Goal: Task Accomplishment & Management: Manage account settings

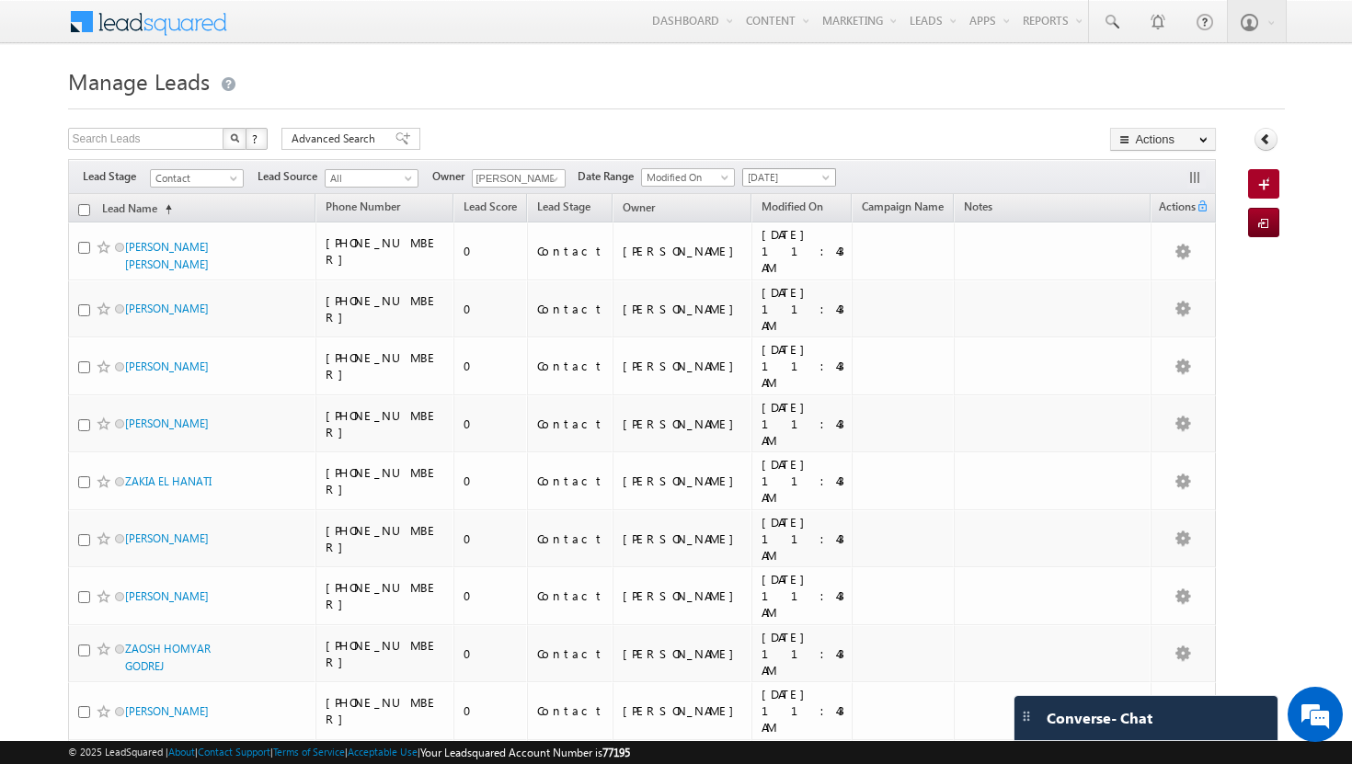
click at [827, 176] on span at bounding box center [827, 181] width 15 height 15
click at [790, 257] on link "[DATE]" at bounding box center [792, 256] width 93 height 17
click at [85, 213] on input "checkbox" at bounding box center [84, 210] width 12 height 12
checkbox input "true"
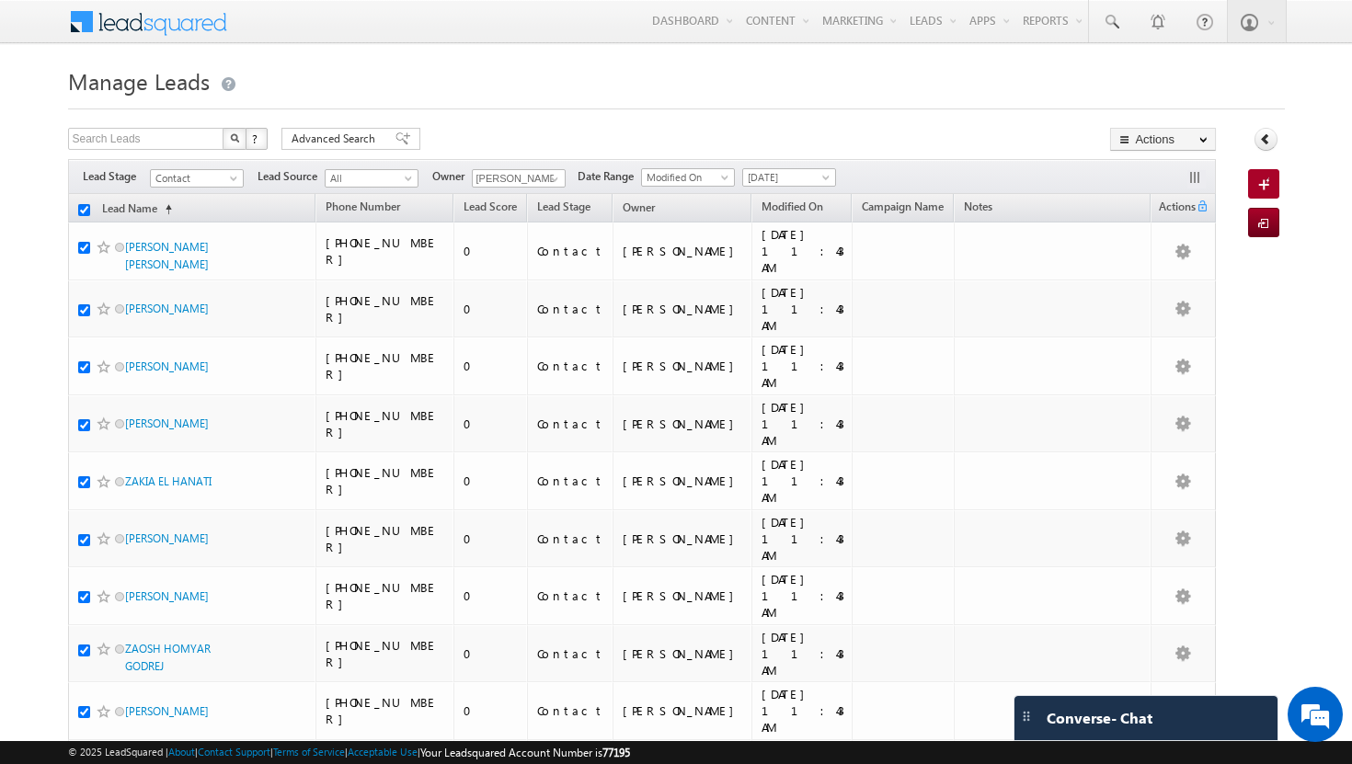
checkbox input "true"
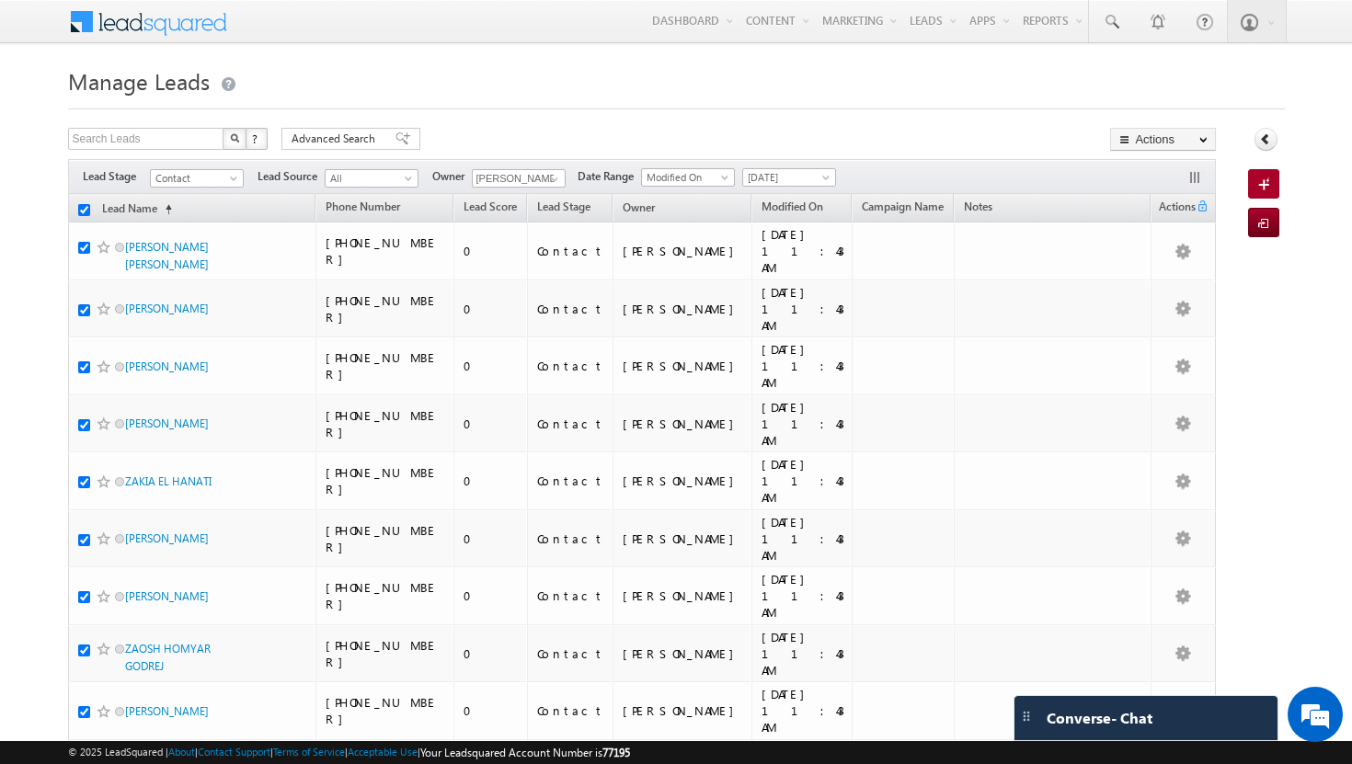
checkbox input "true"
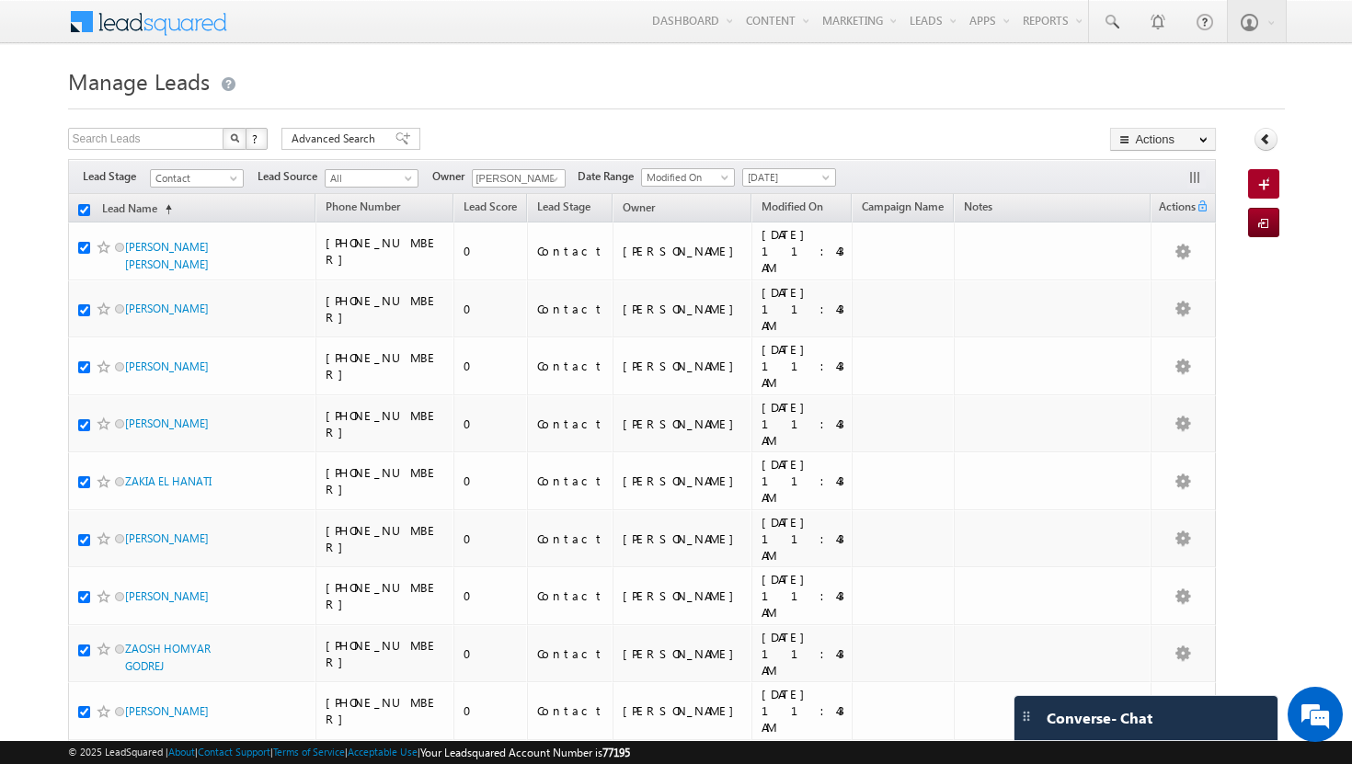
checkbox input "true"
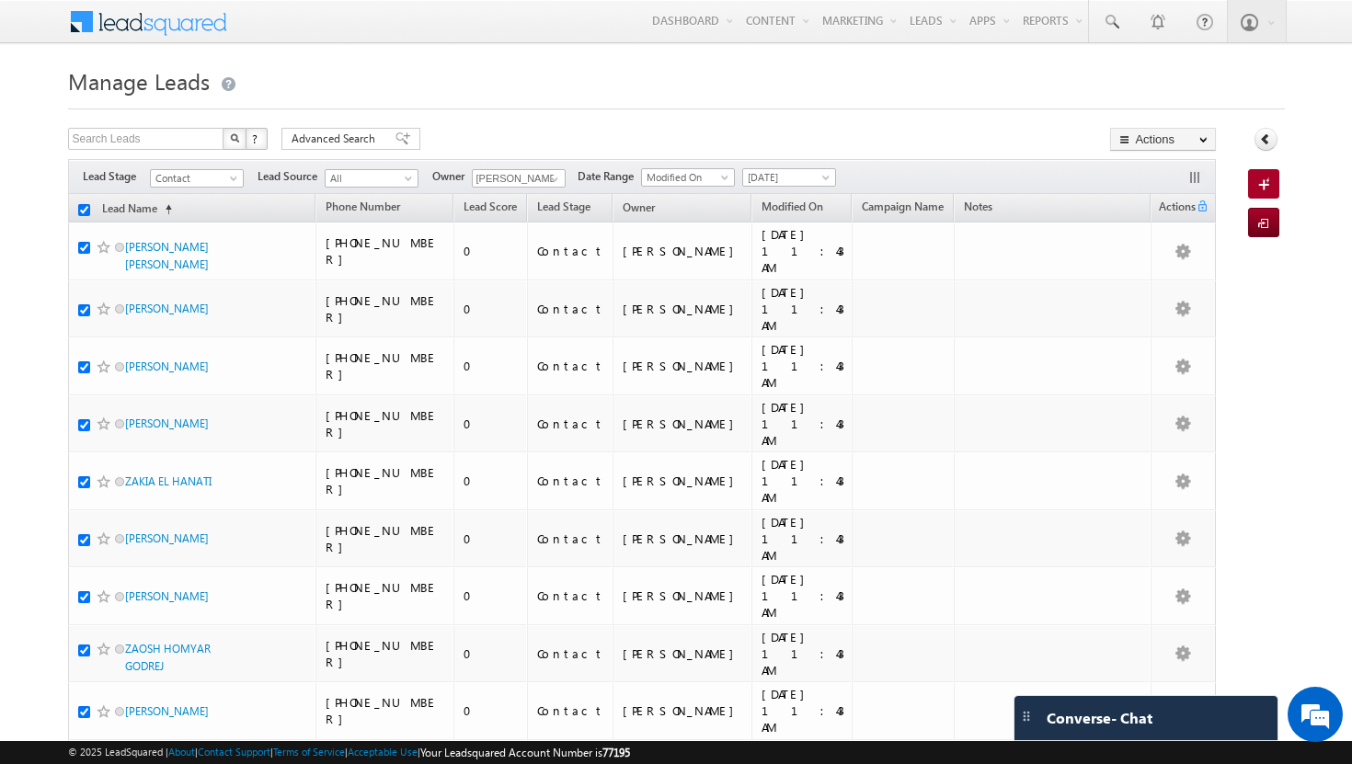
checkbox input "true"
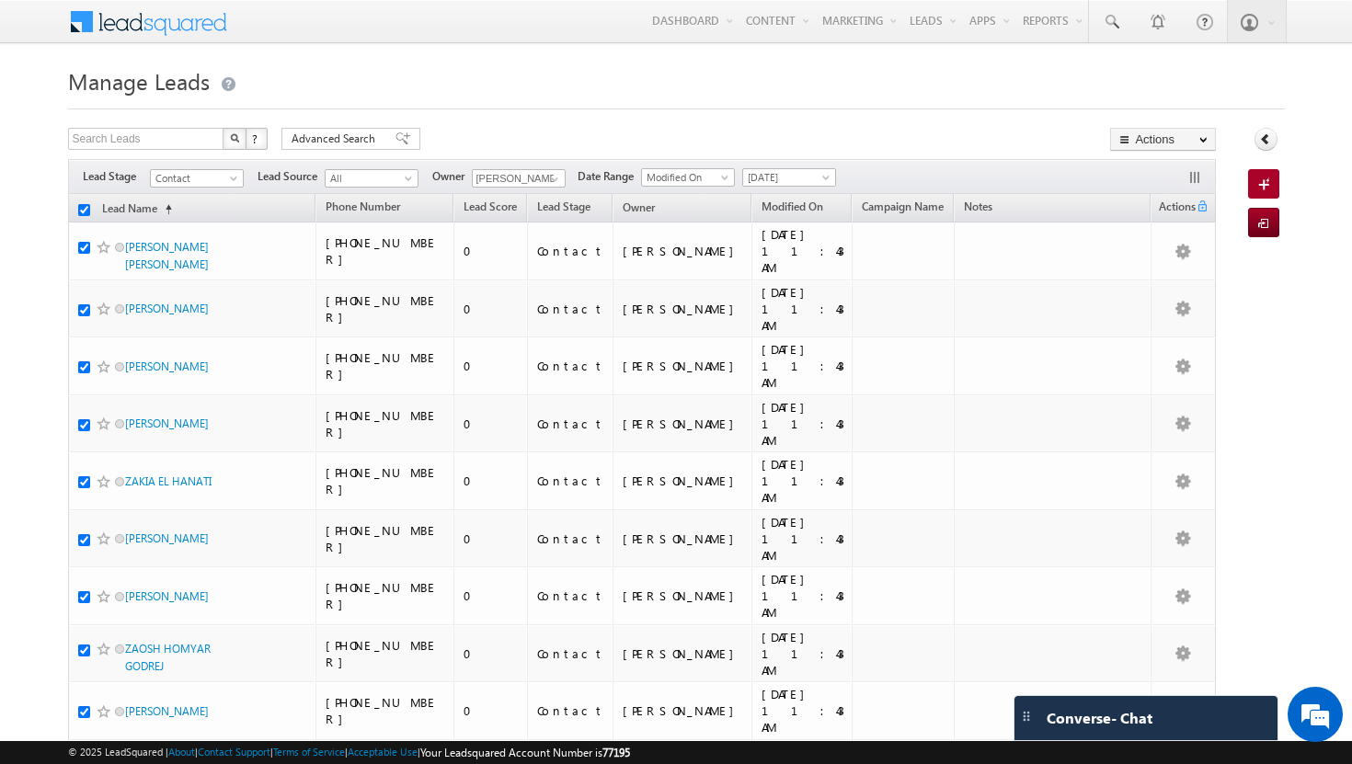
checkbox input "true"
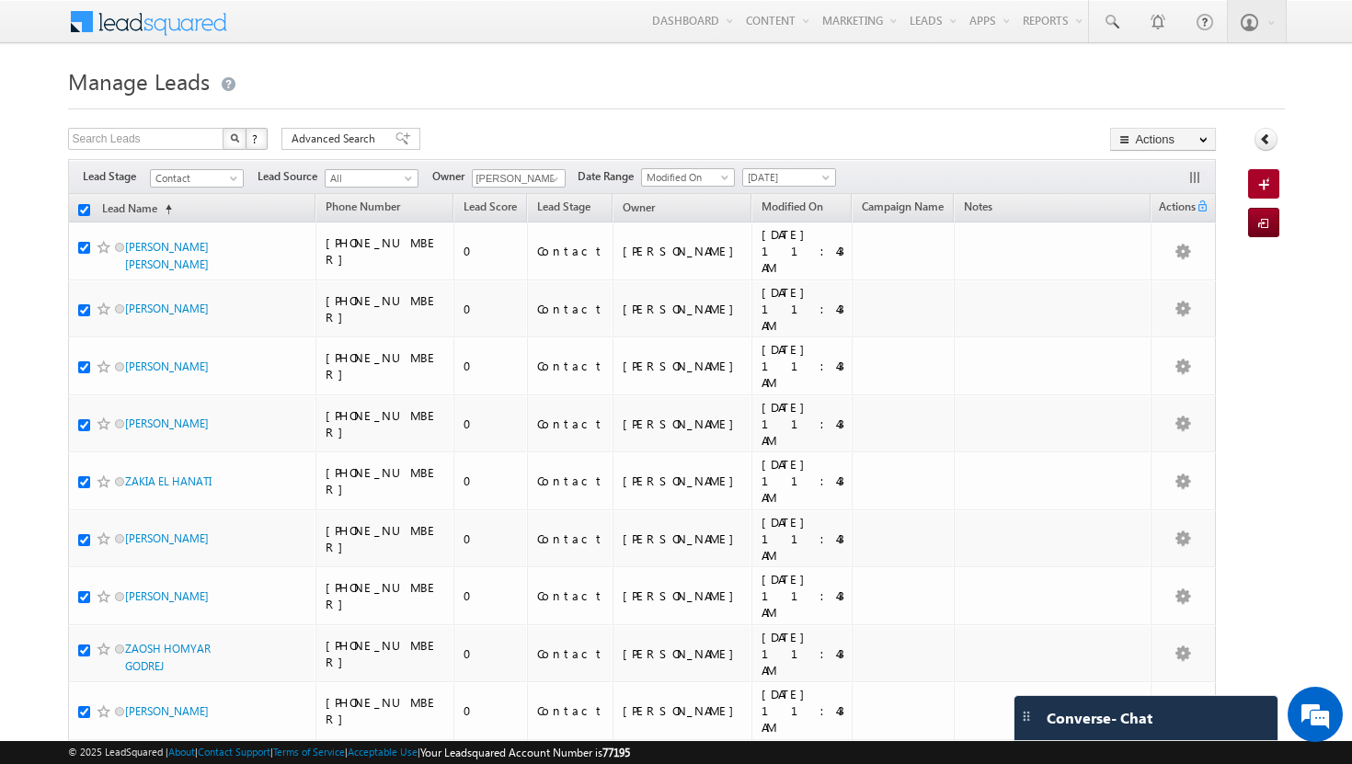
checkbox input "true"
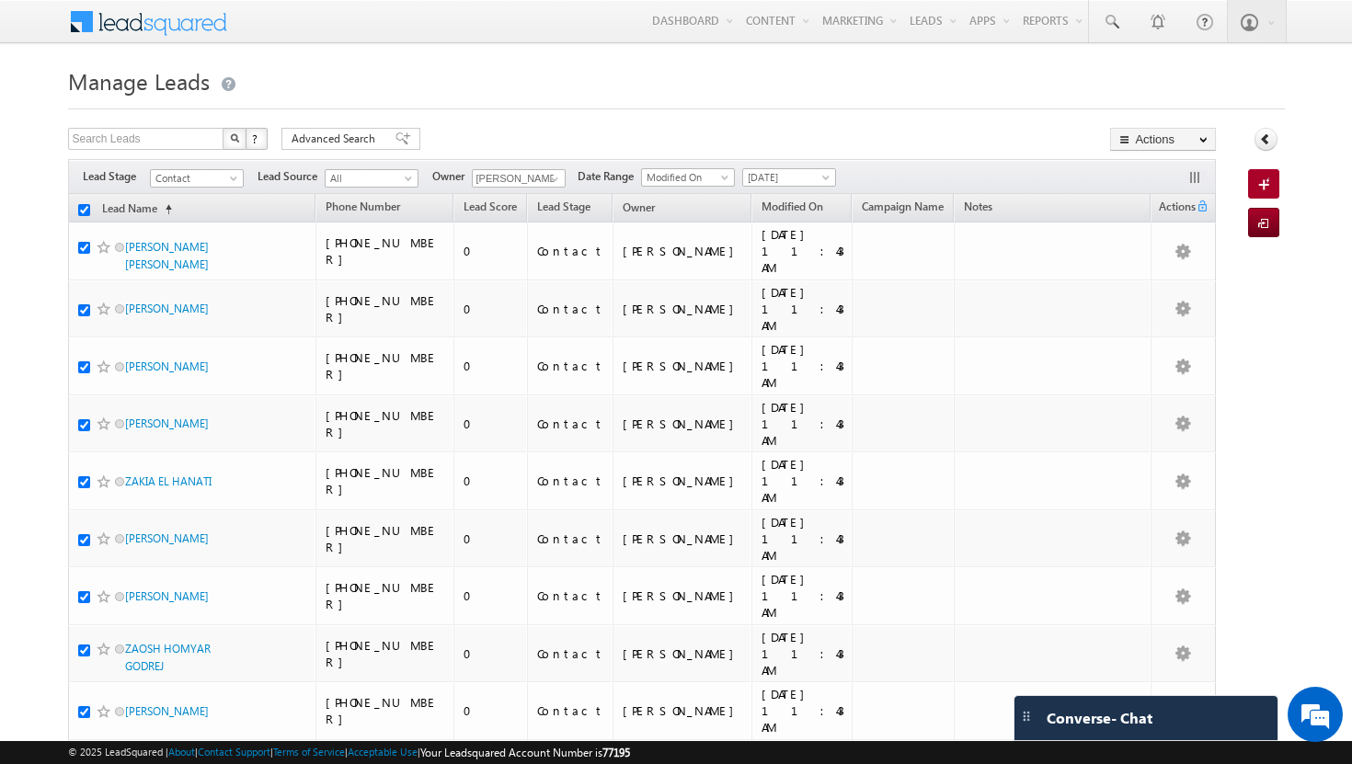
checkbox input "true"
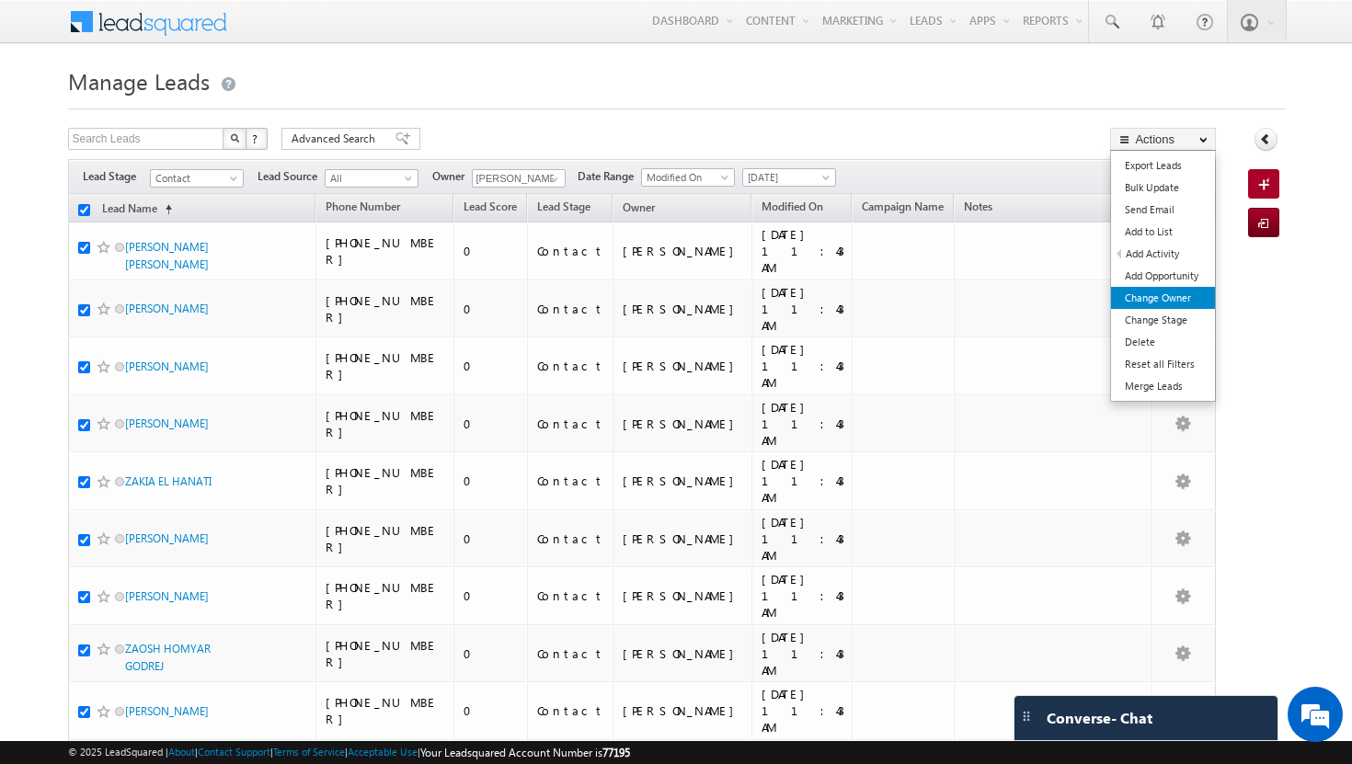
click at [1199, 296] on link "Change Owner" at bounding box center [1163, 298] width 104 height 22
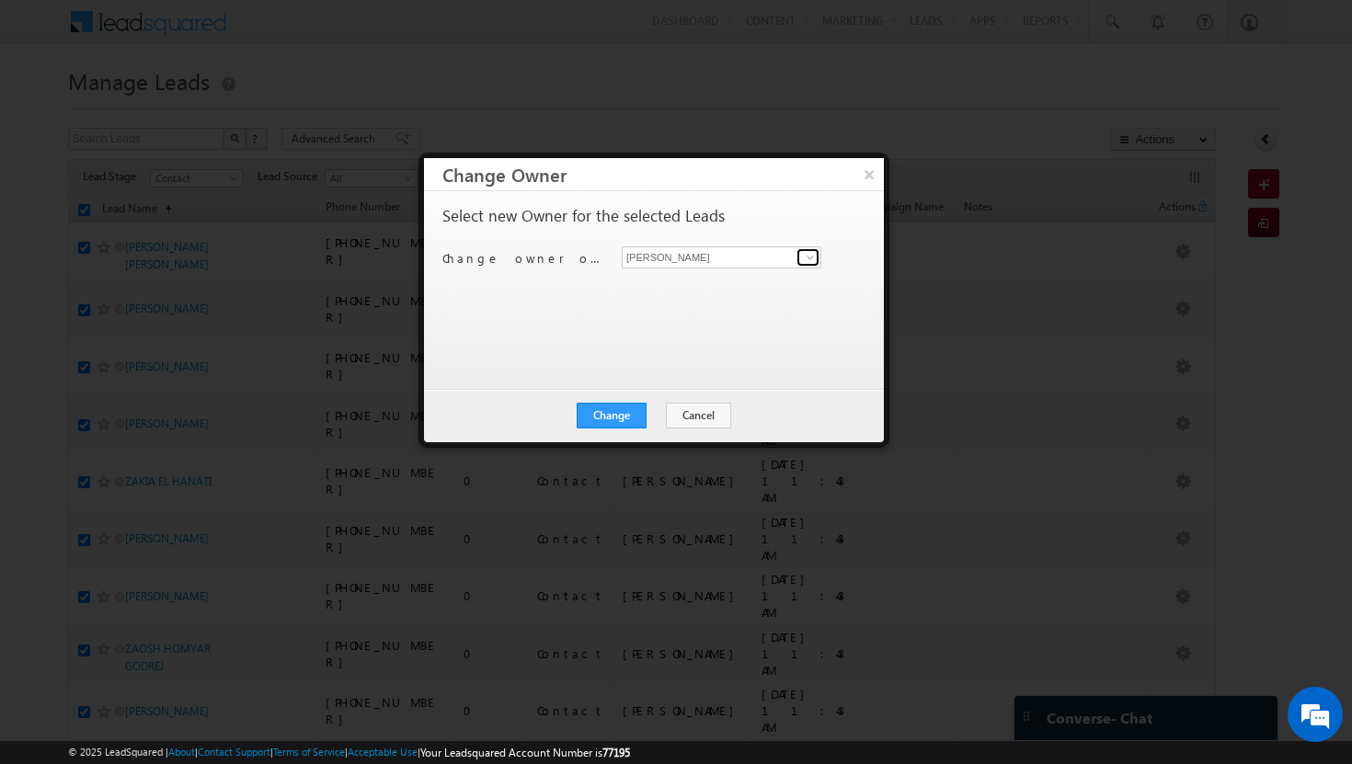
click at [812, 259] on span at bounding box center [810, 257] width 15 height 15
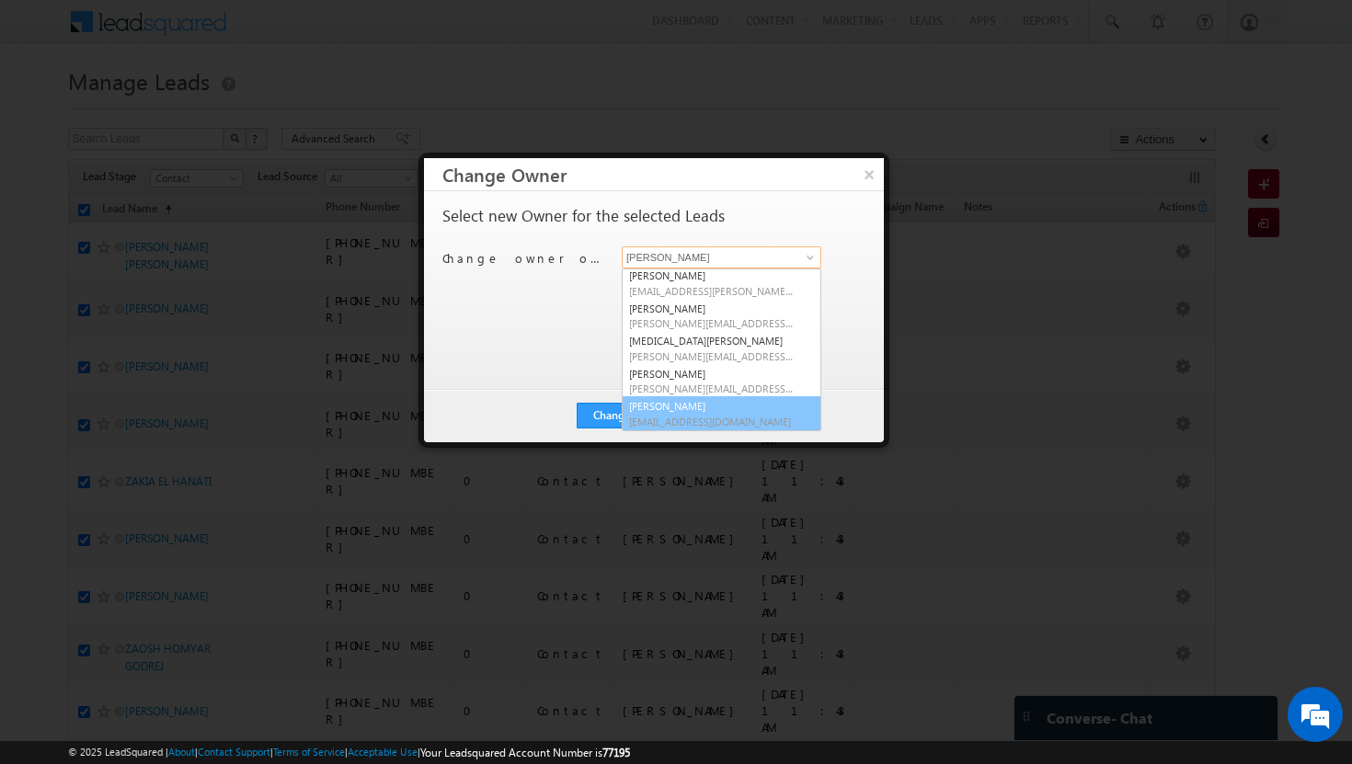
scroll to position [166, 0]
click at [714, 422] on span "[EMAIL_ADDRESS][DOMAIN_NAME]" at bounding box center [712, 421] width 166 height 14
type input "[PERSON_NAME]"
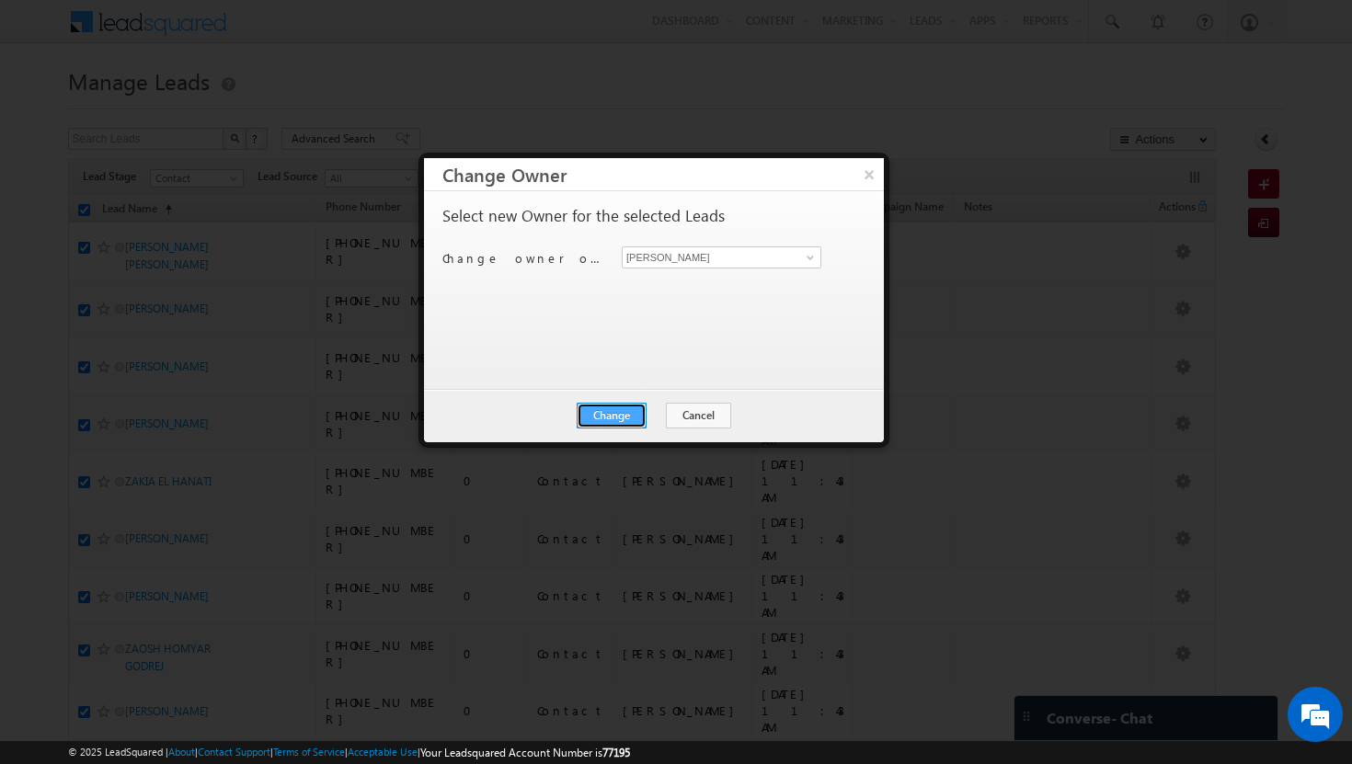
click at [612, 424] on button "Change" at bounding box center [612, 416] width 70 height 26
click at [647, 416] on button "Close" at bounding box center [656, 416] width 59 height 26
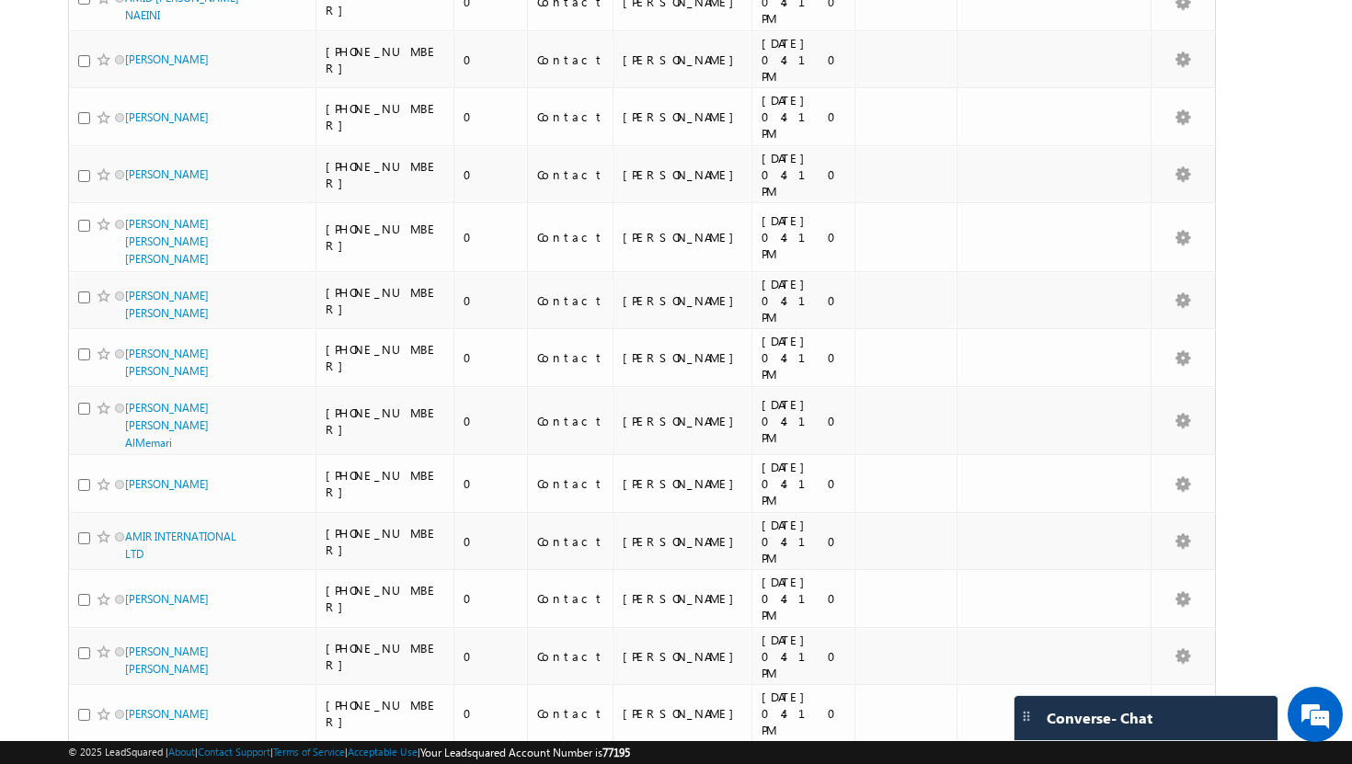
scroll to position [0, 0]
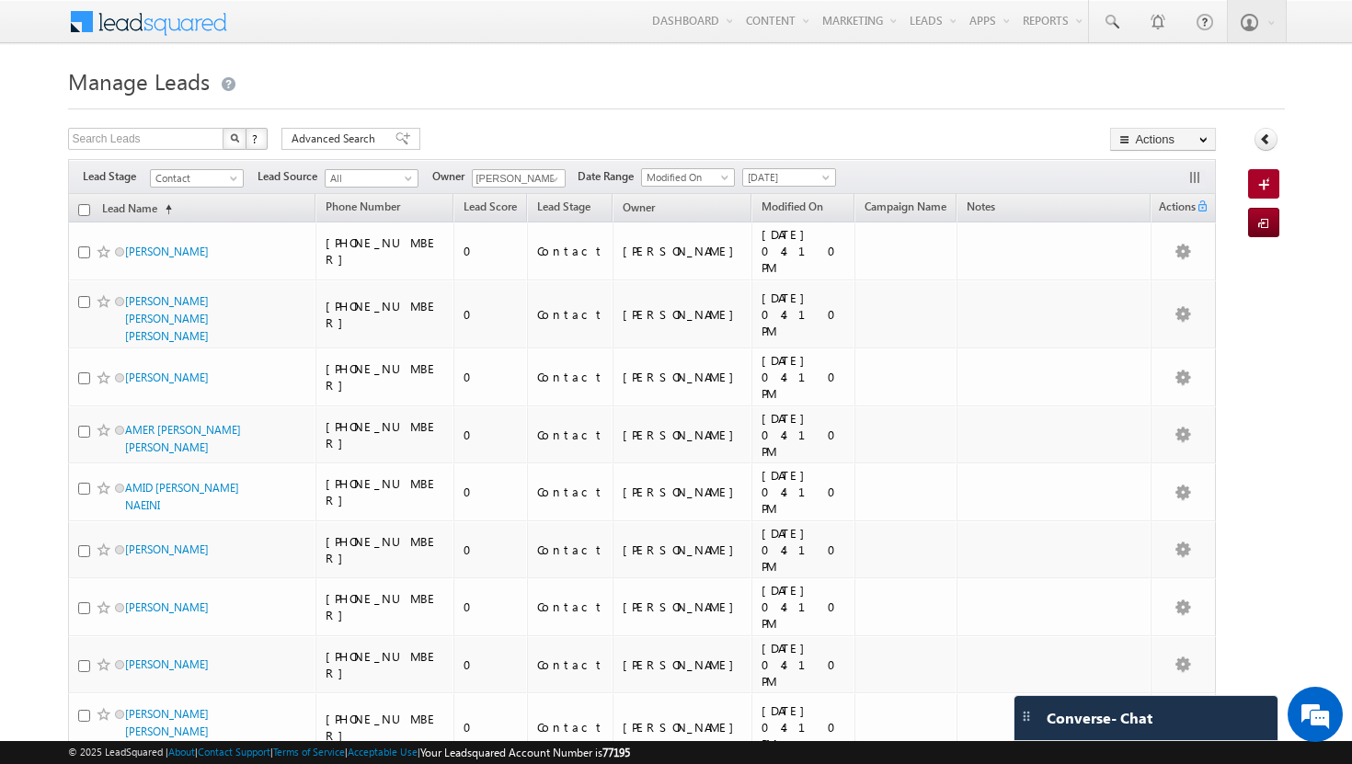
click at [83, 210] on input "checkbox" at bounding box center [84, 210] width 12 height 12
checkbox input "true"
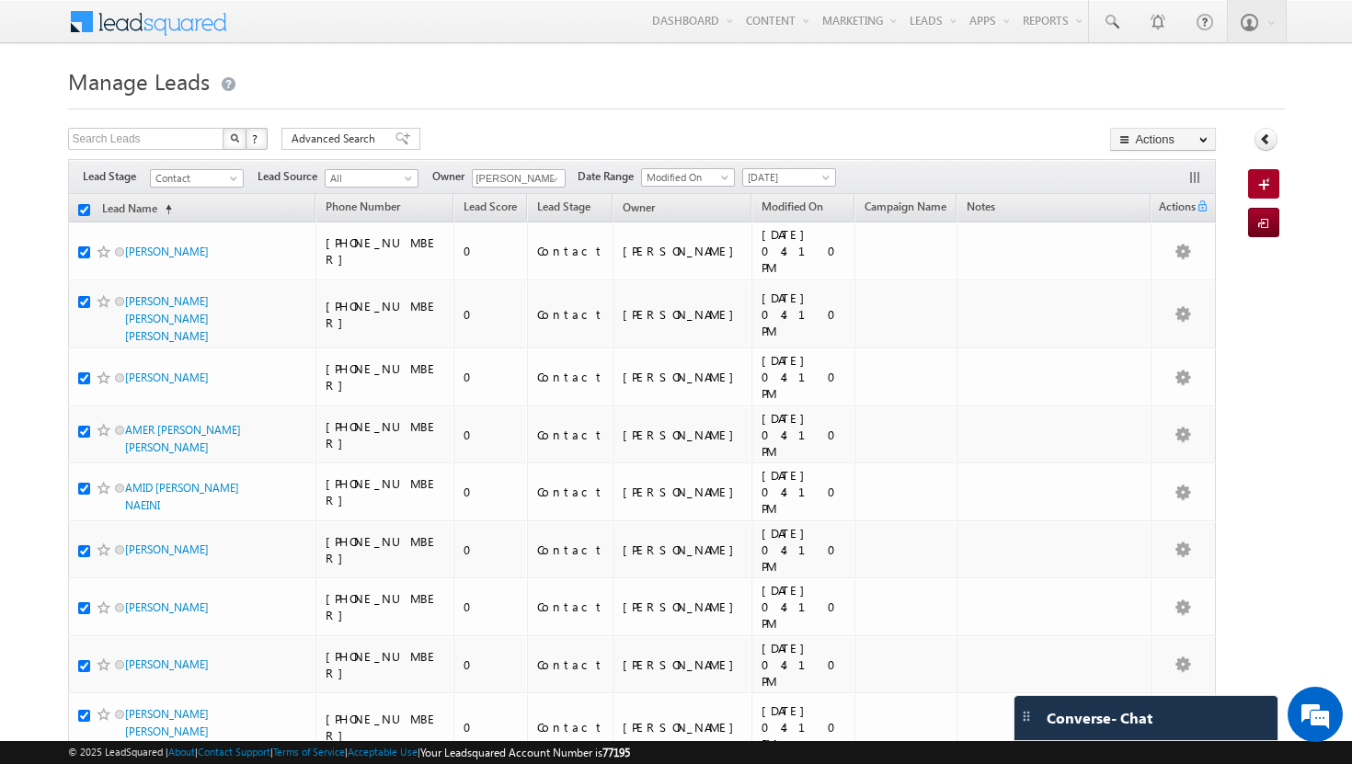
checkbox input "true"
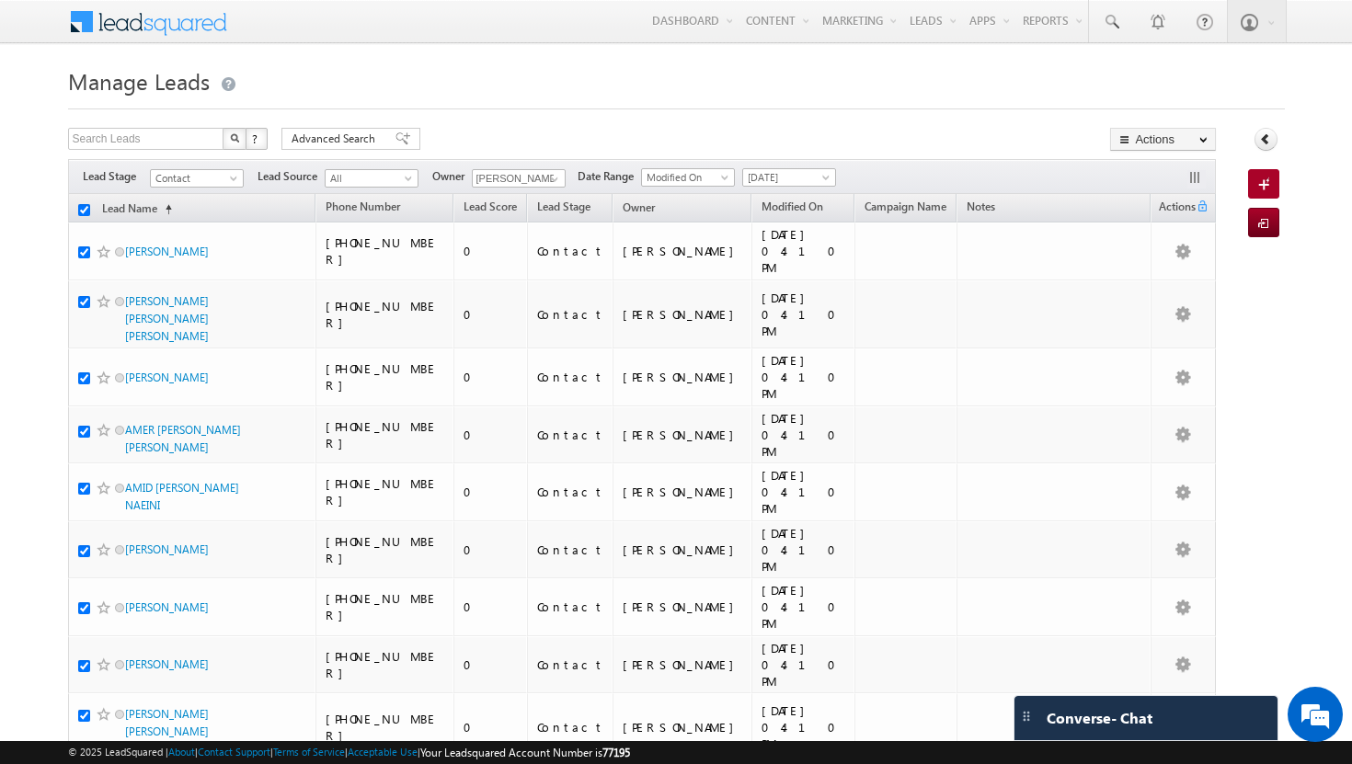
checkbox input "true"
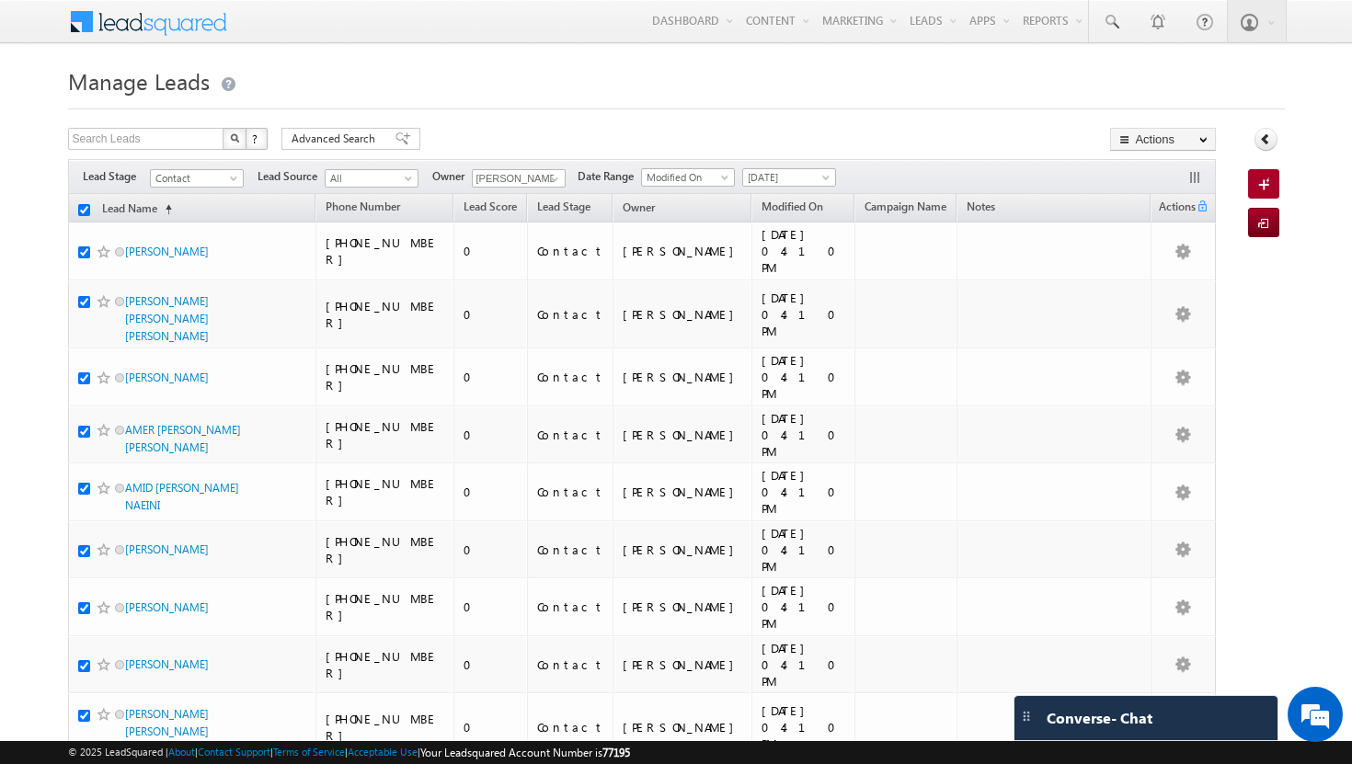
checkbox input "true"
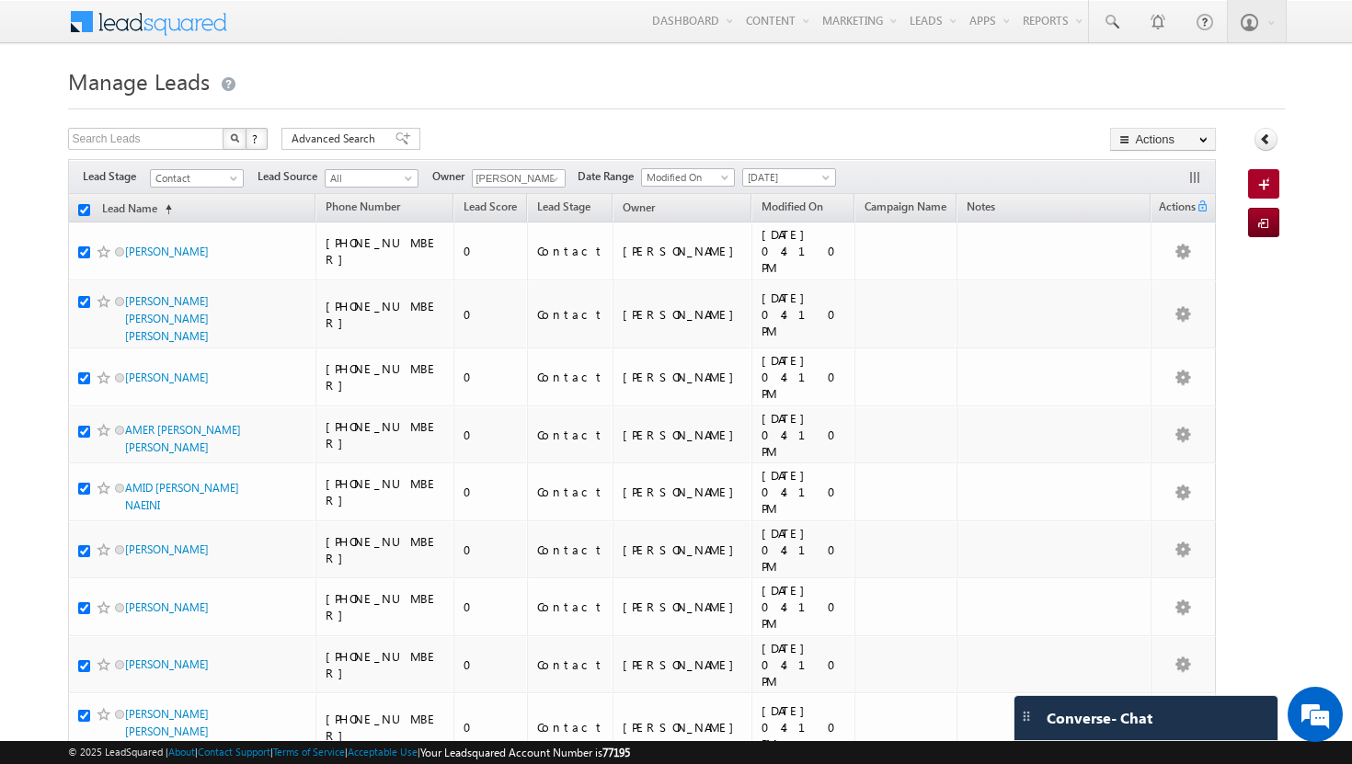
checkbox input "true"
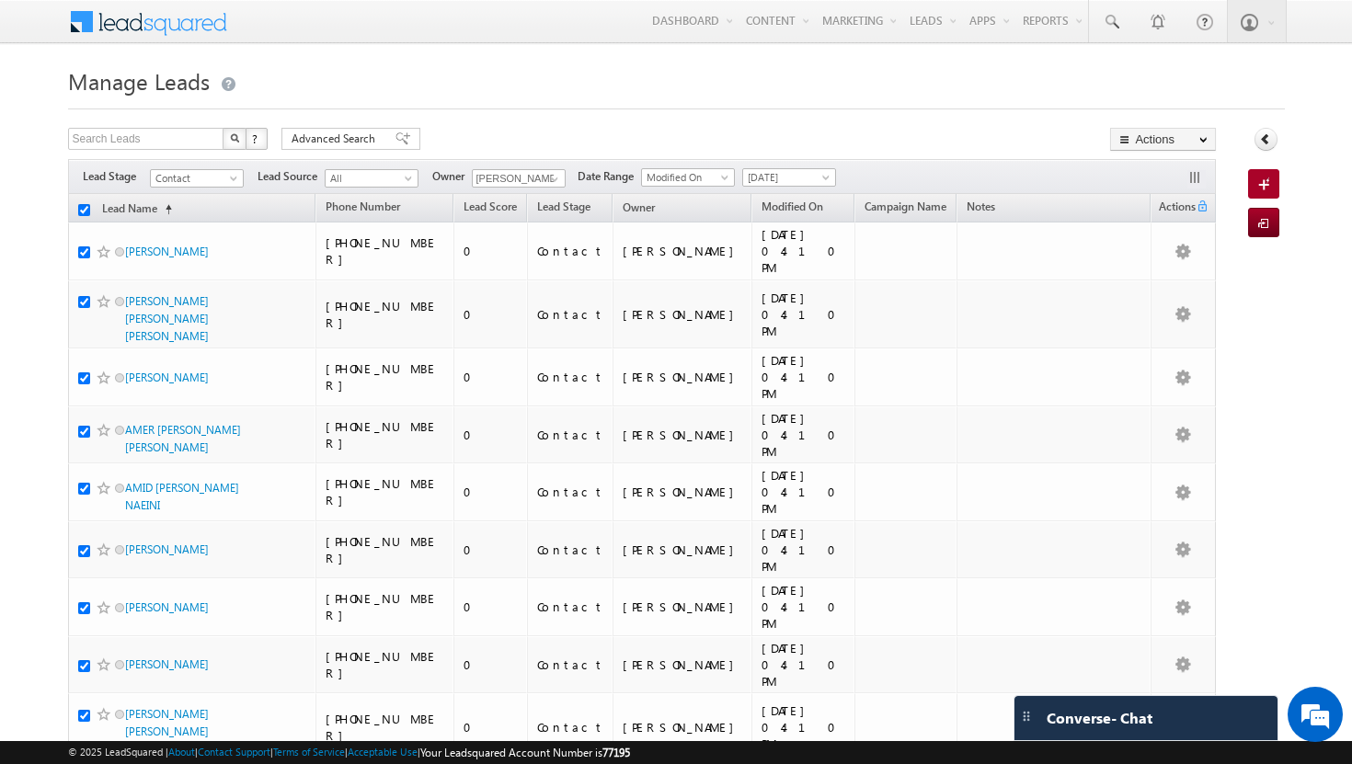
checkbox input "true"
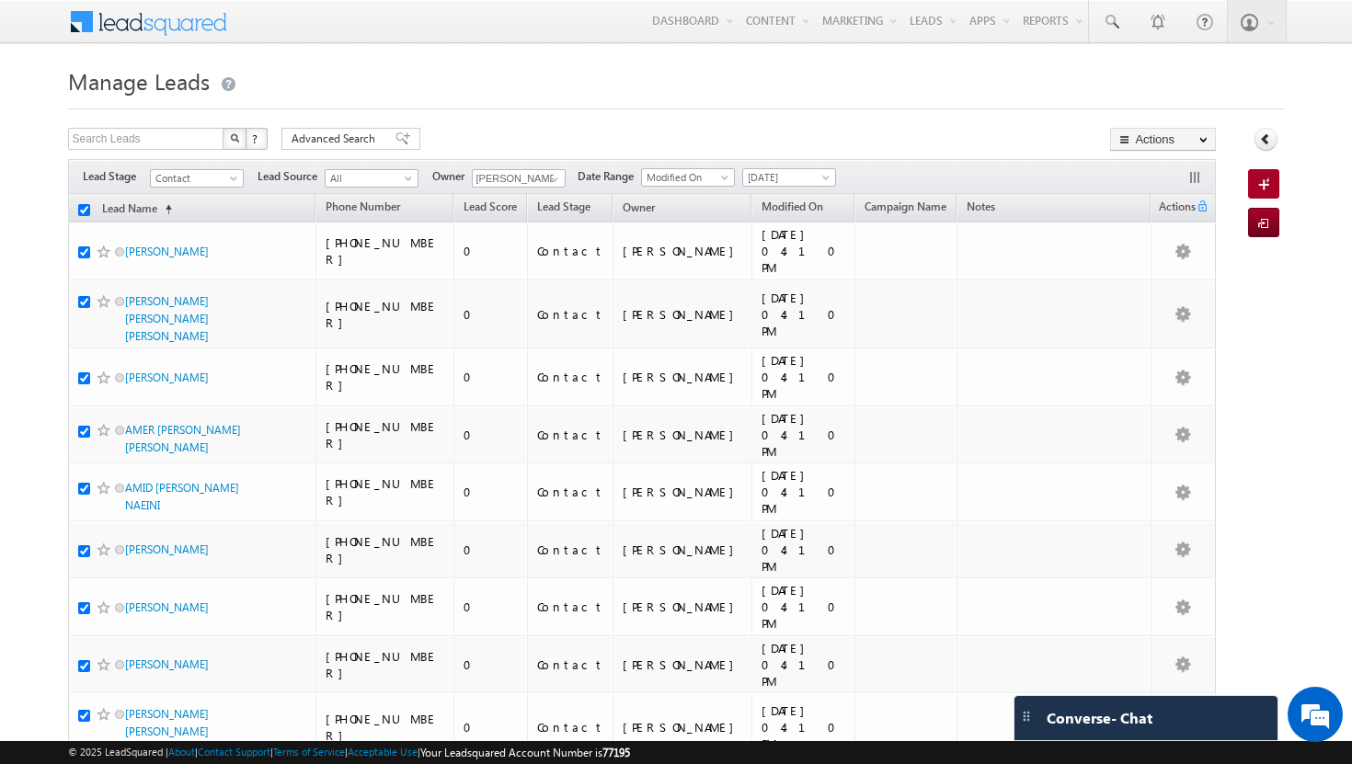
checkbox input "true"
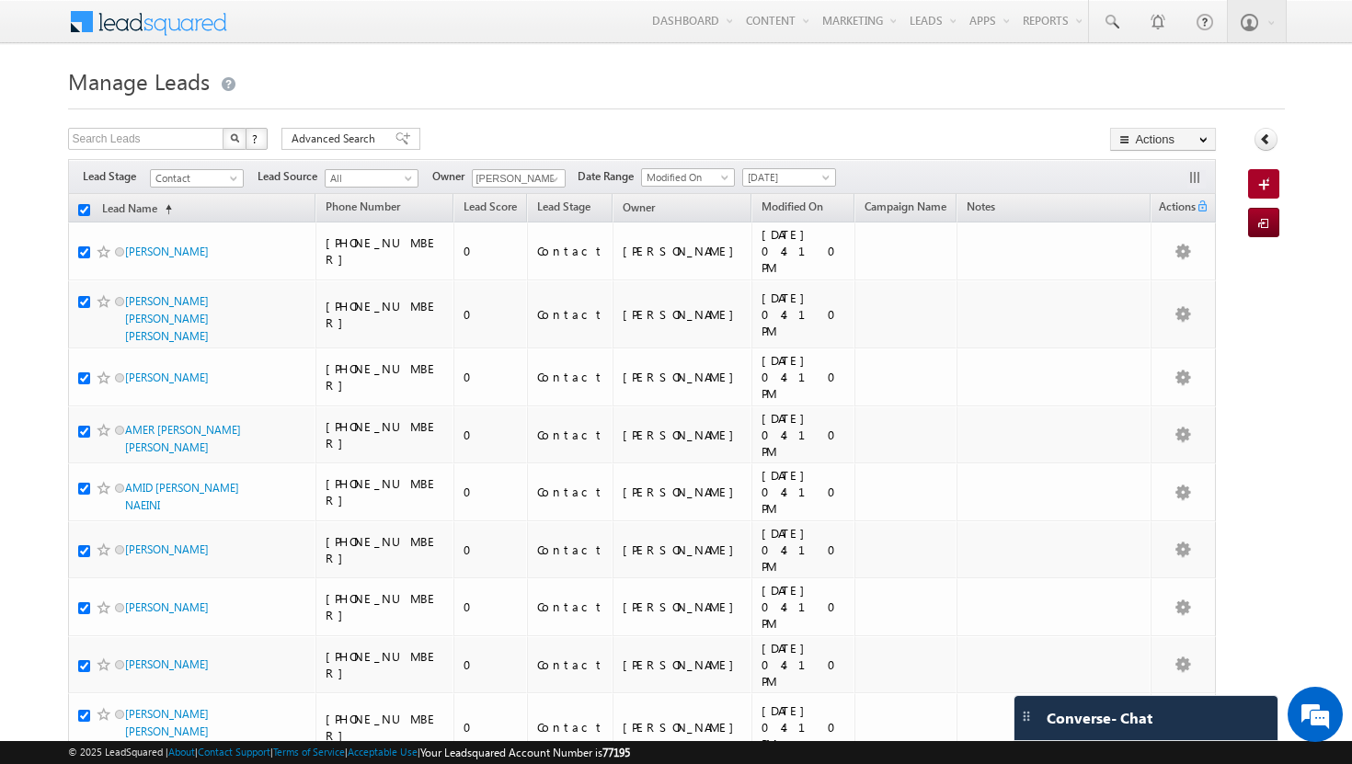
checkbox input "true"
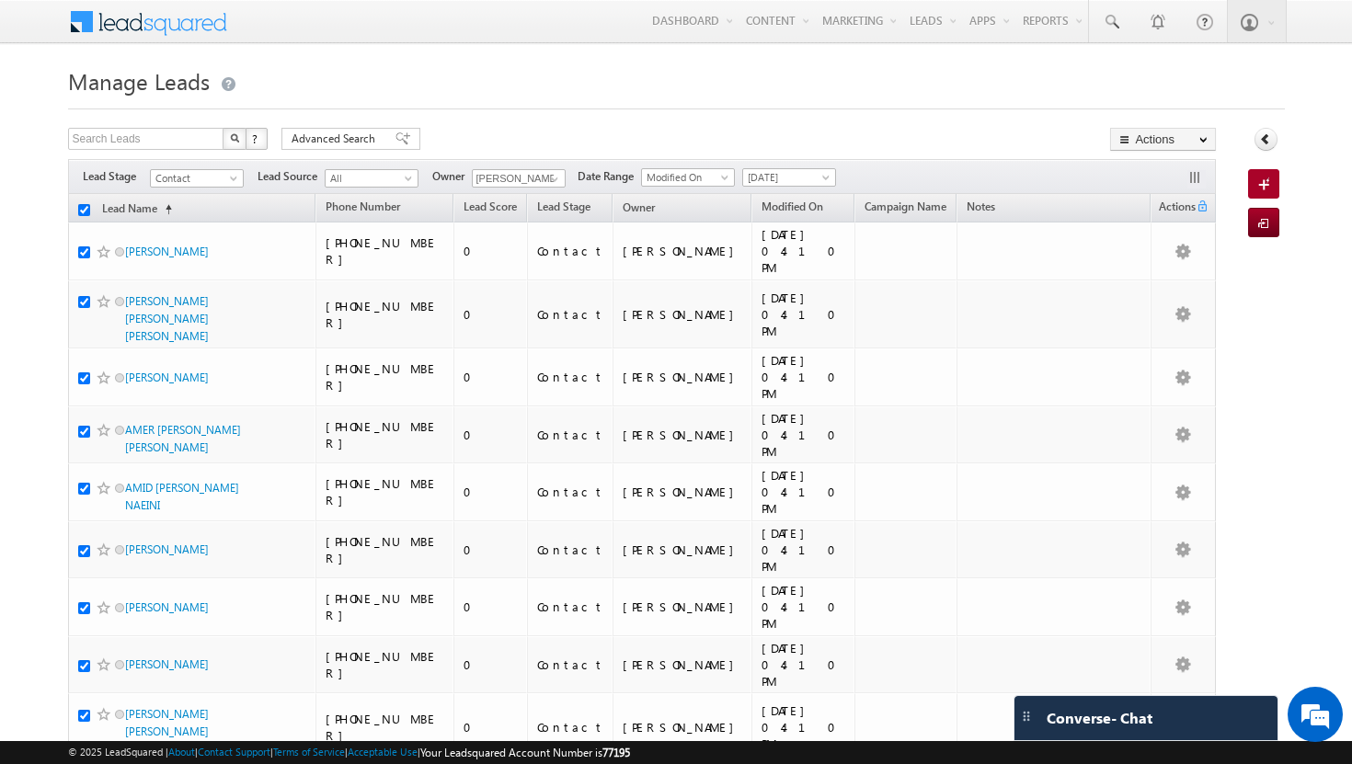
checkbox input "true"
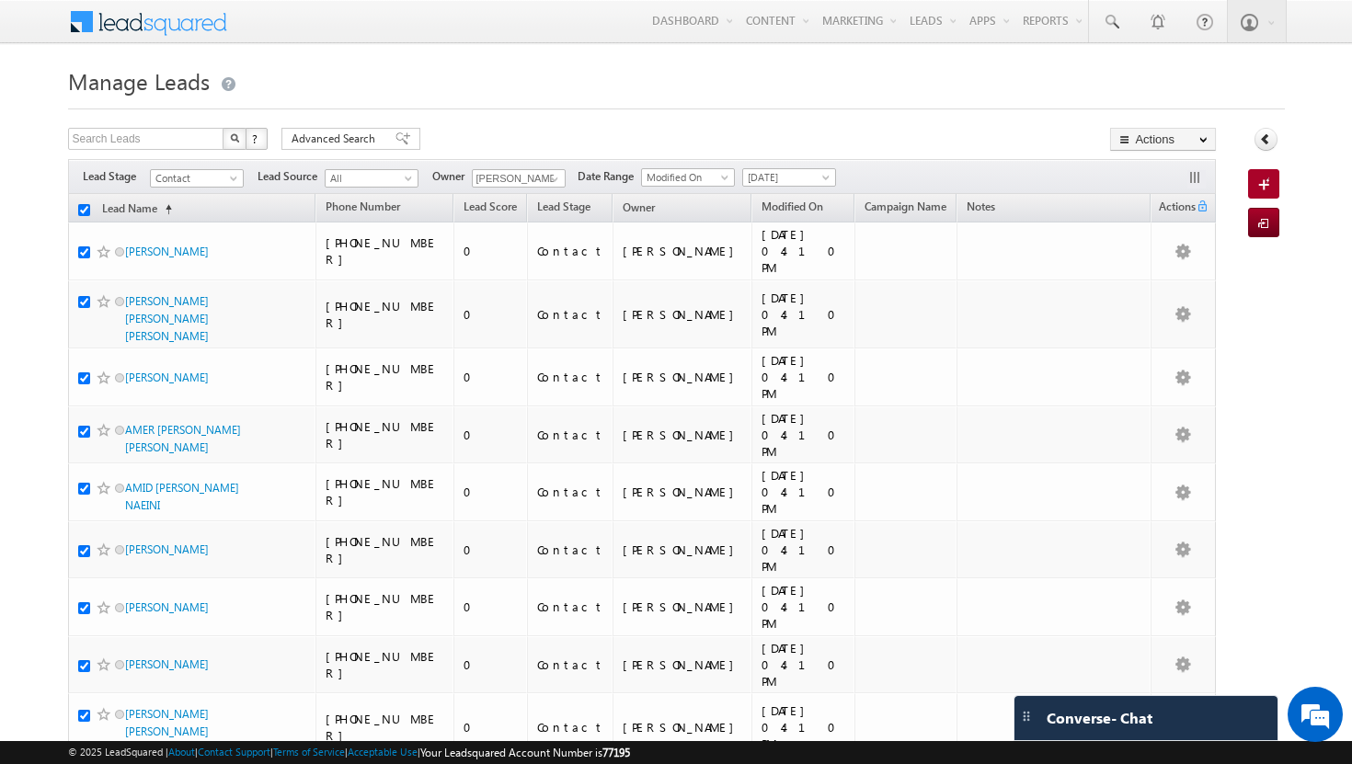
checkbox input "true"
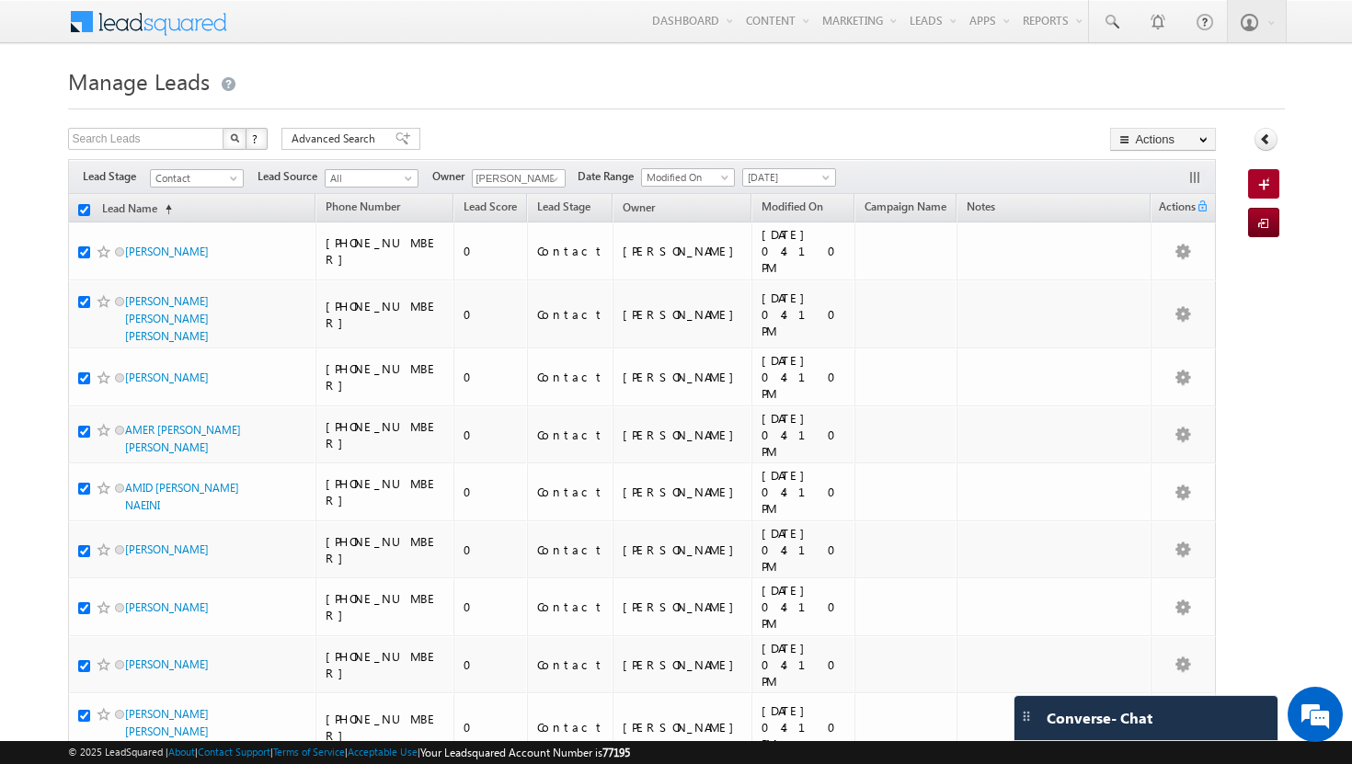
checkbox input "true"
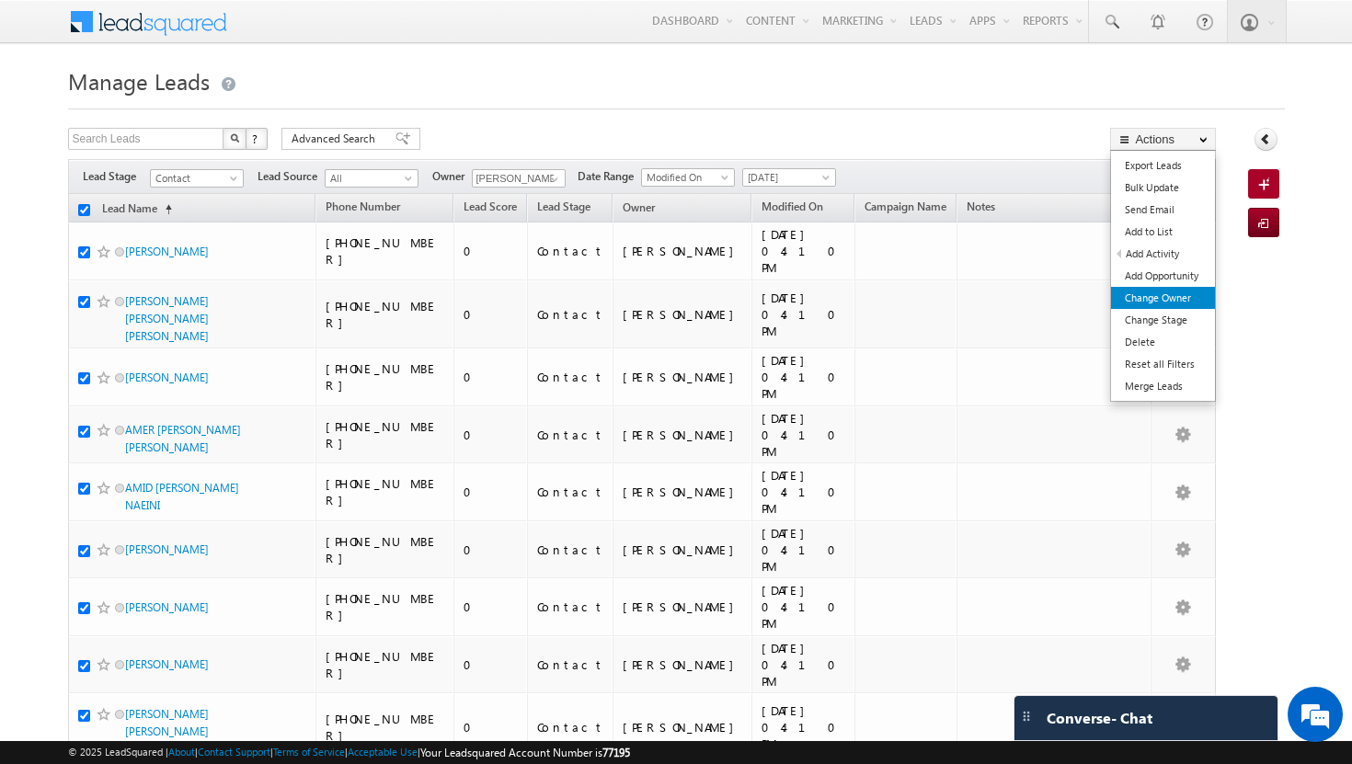
click at [1176, 293] on link "Change Owner" at bounding box center [1163, 298] width 104 height 22
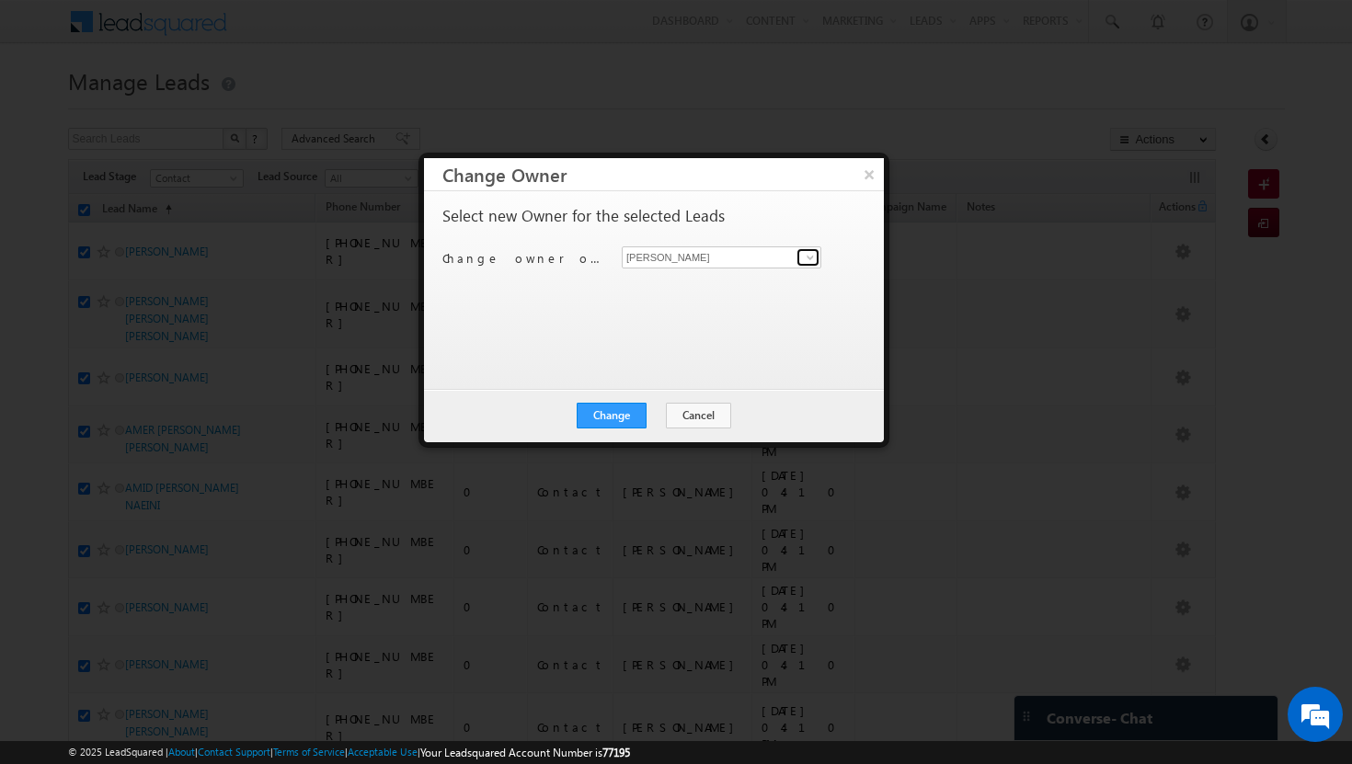
click at [810, 254] on span at bounding box center [810, 257] width 15 height 15
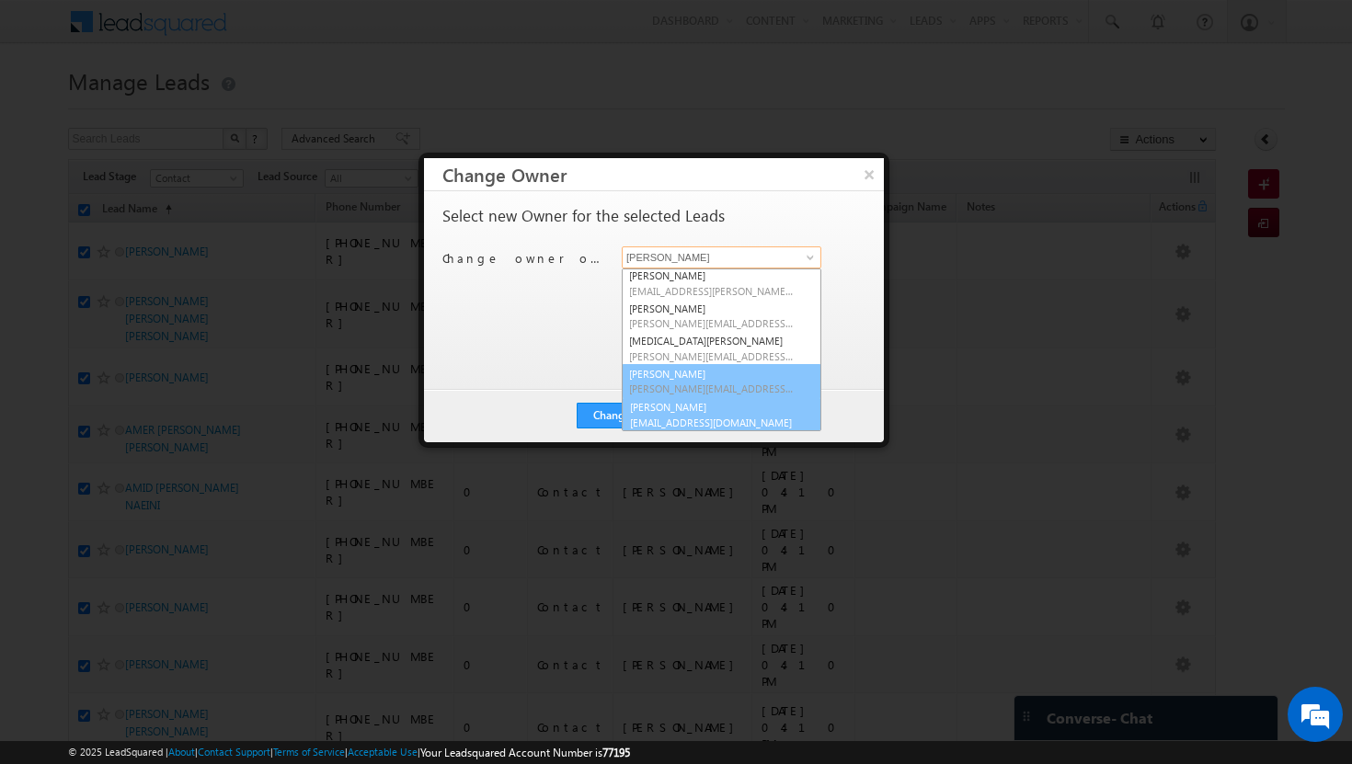
scroll to position [166, 0]
click at [722, 412] on link "[PERSON_NAME] [PERSON_NAME][EMAIL_ADDRESS][DOMAIN_NAME]" at bounding box center [722, 413] width 200 height 35
type input "[PERSON_NAME]"
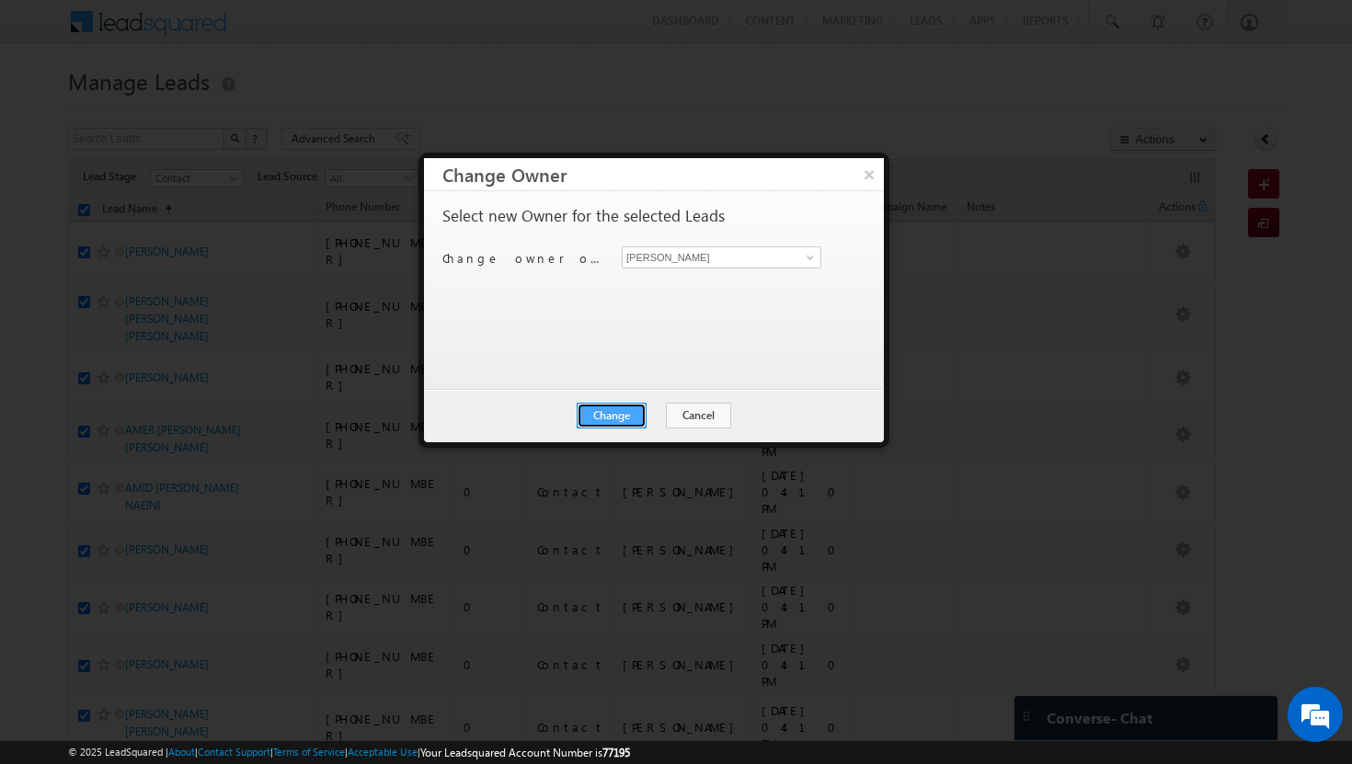
click at [625, 416] on button "Change" at bounding box center [612, 416] width 70 height 26
click at [662, 413] on button "Close" at bounding box center [656, 416] width 59 height 26
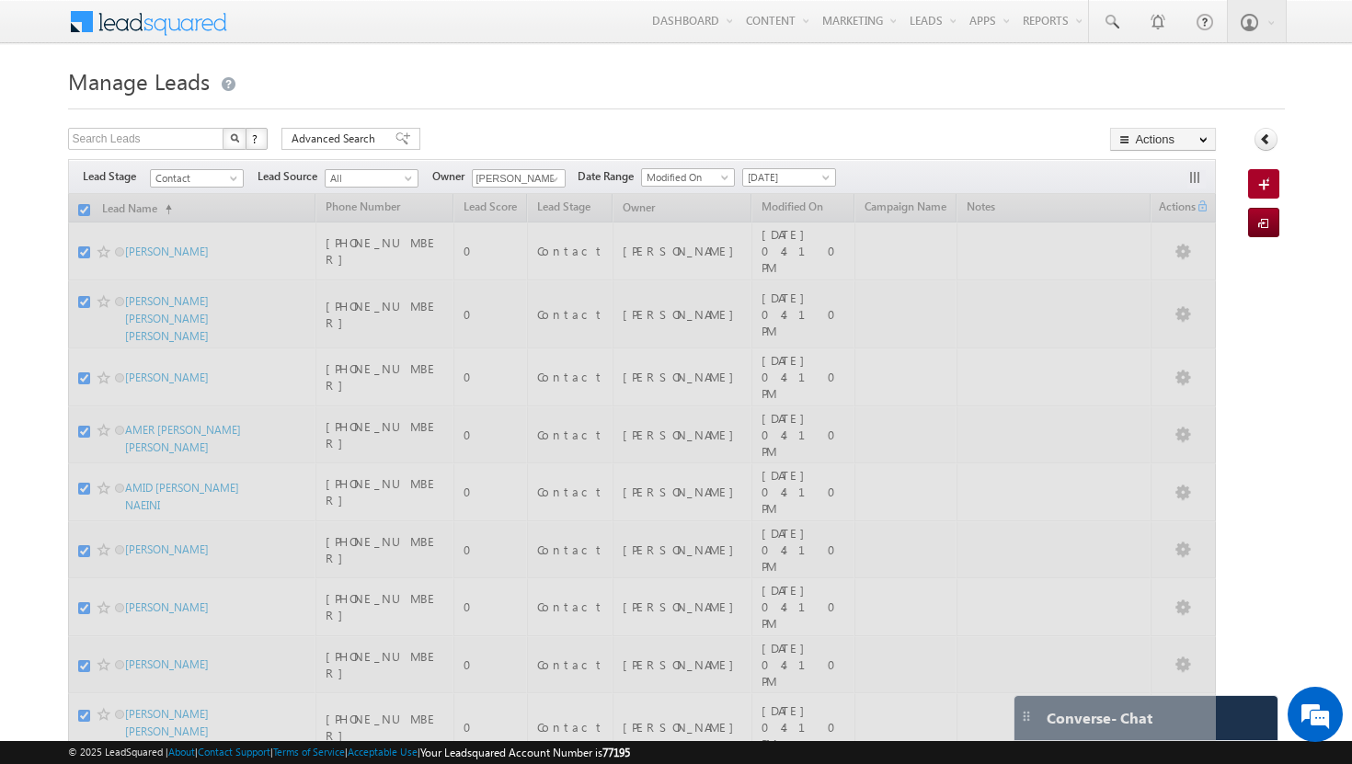
checkbox input "false"
